Goal: Check status

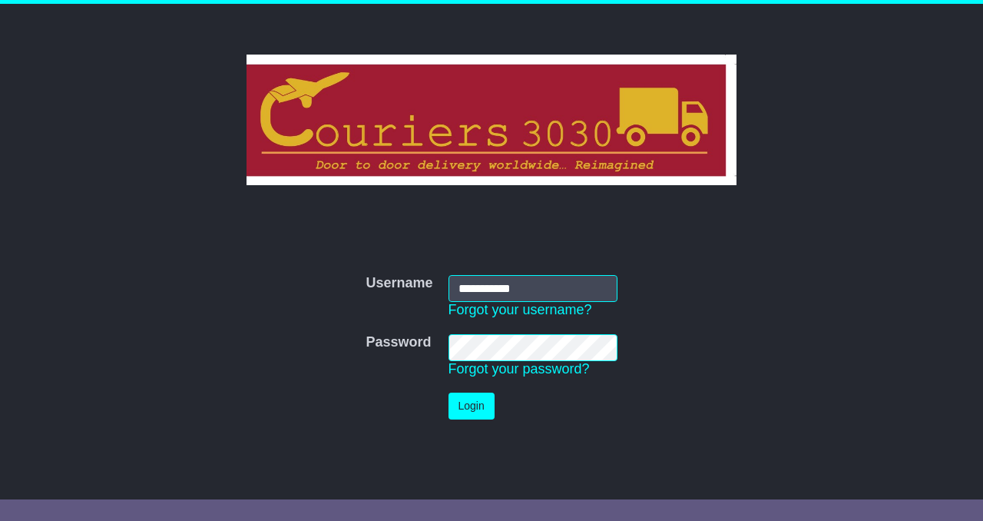
click at [475, 402] on button "Login" at bounding box center [472, 405] width 46 height 27
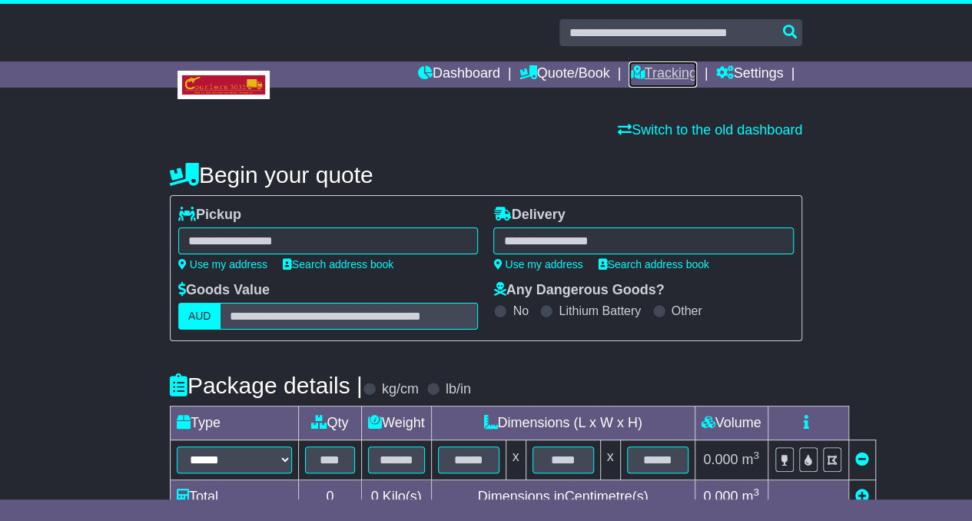
click at [664, 76] on link "Tracking" at bounding box center [662, 74] width 68 height 26
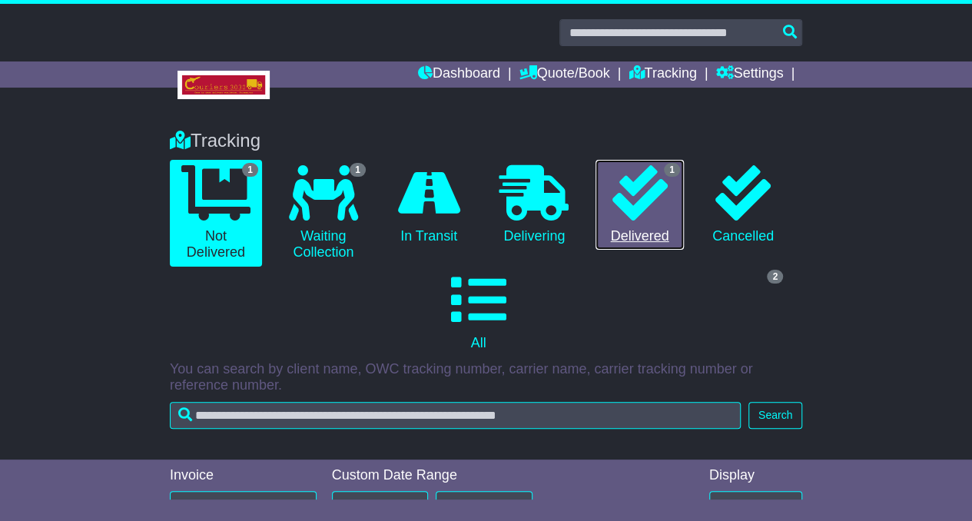
click at [644, 207] on icon at bounding box center [638, 192] width 55 height 55
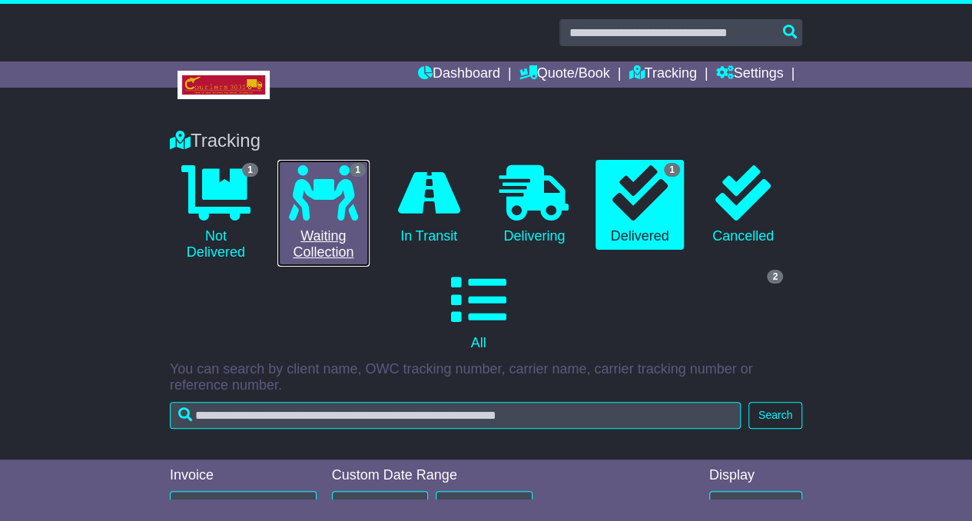
click at [318, 265] on link "1 Waiting Collection" at bounding box center [323, 213] width 92 height 107
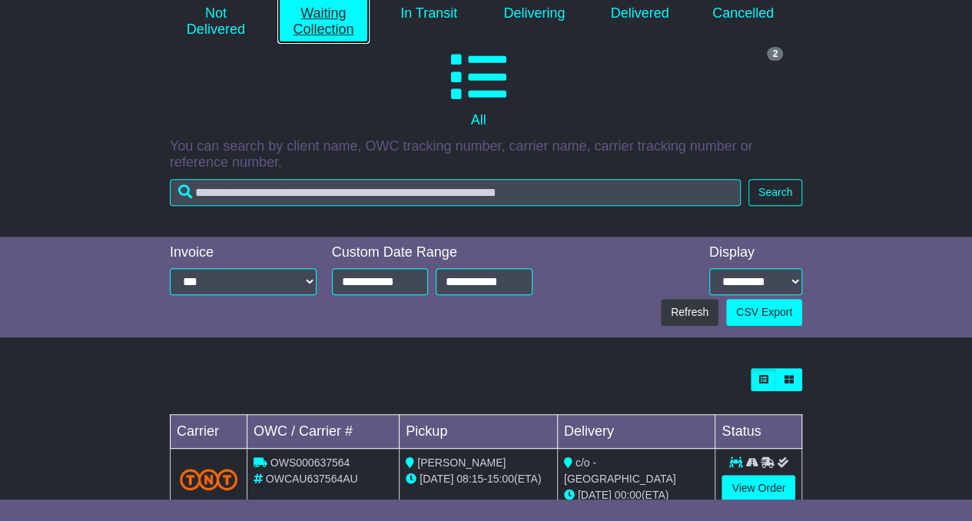
scroll to position [263, 0]
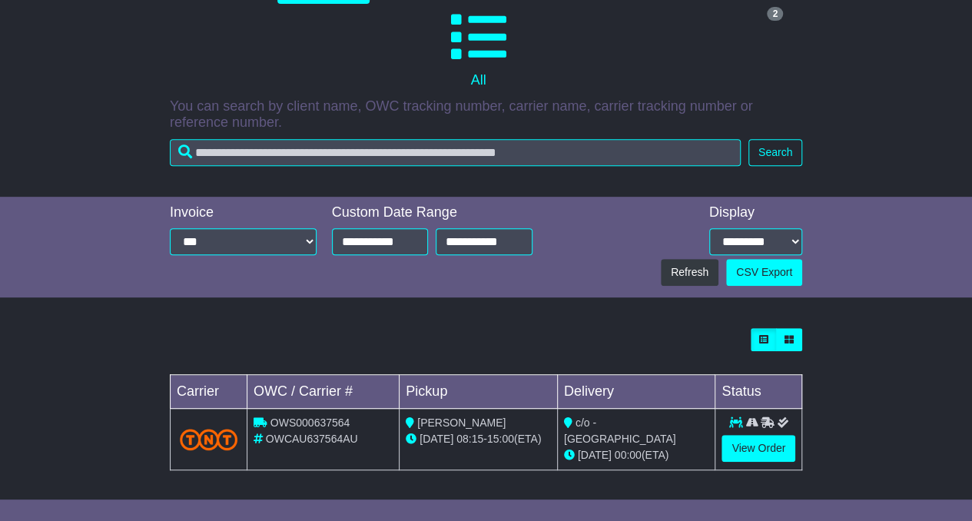
click at [313, 420] on span "OWS000637564" at bounding box center [310, 422] width 80 height 12
copy span "OWS000637564"
